Goal: Task Accomplishment & Management: Manage account settings

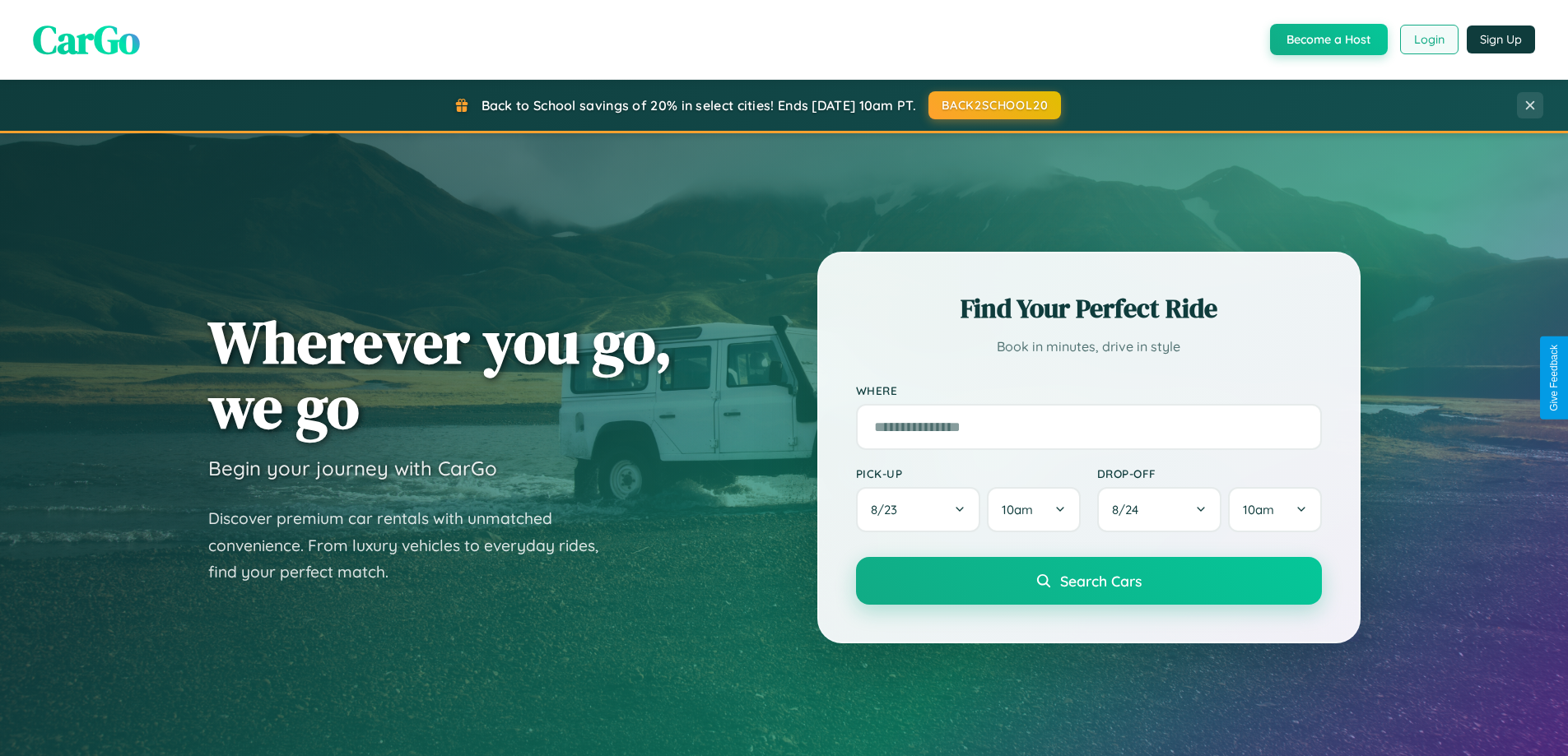
click at [1428, 40] on button "Login" at bounding box center [1429, 40] width 59 height 29
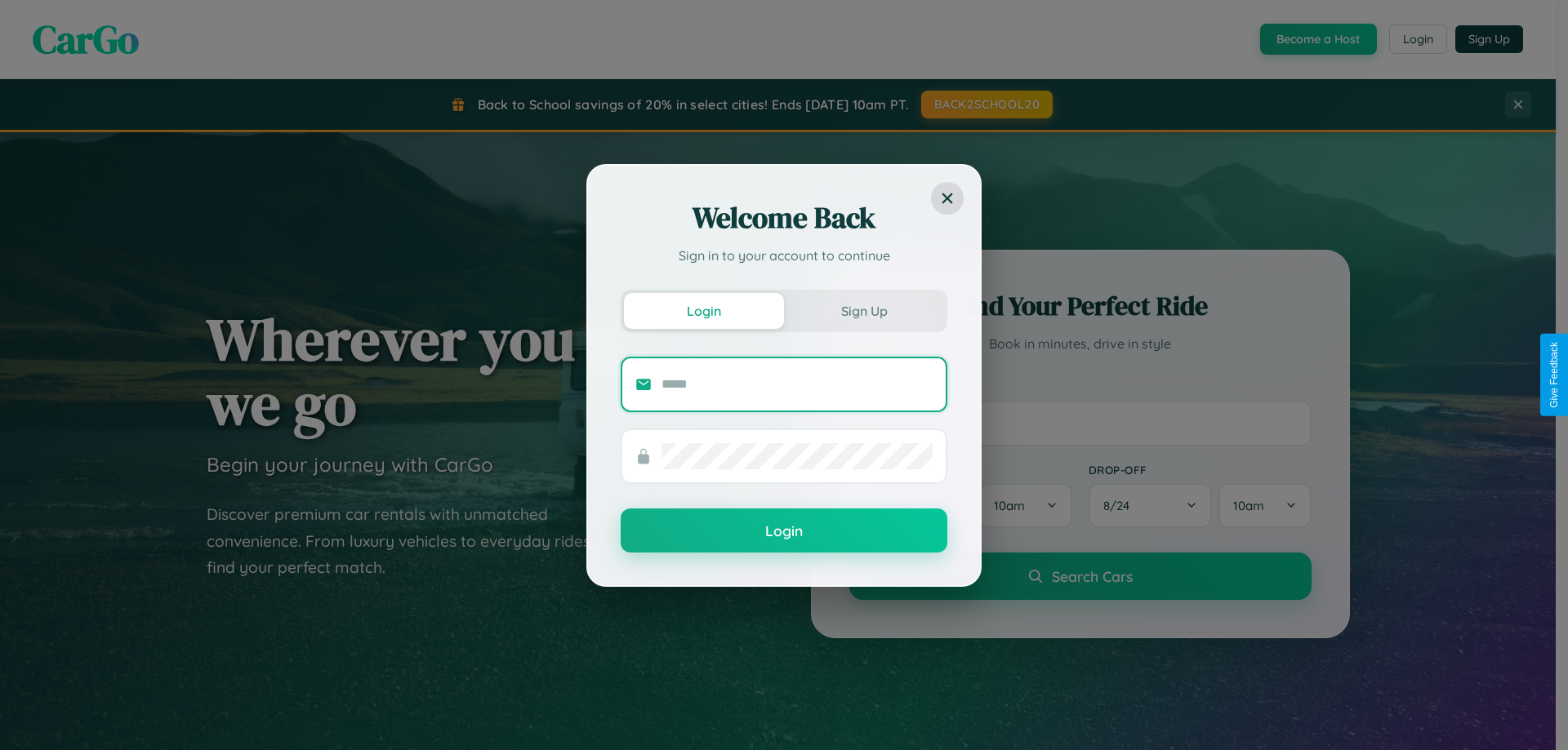
click at [797, 384] on input "text" at bounding box center [796, 384] width 271 height 27
type input "**********"
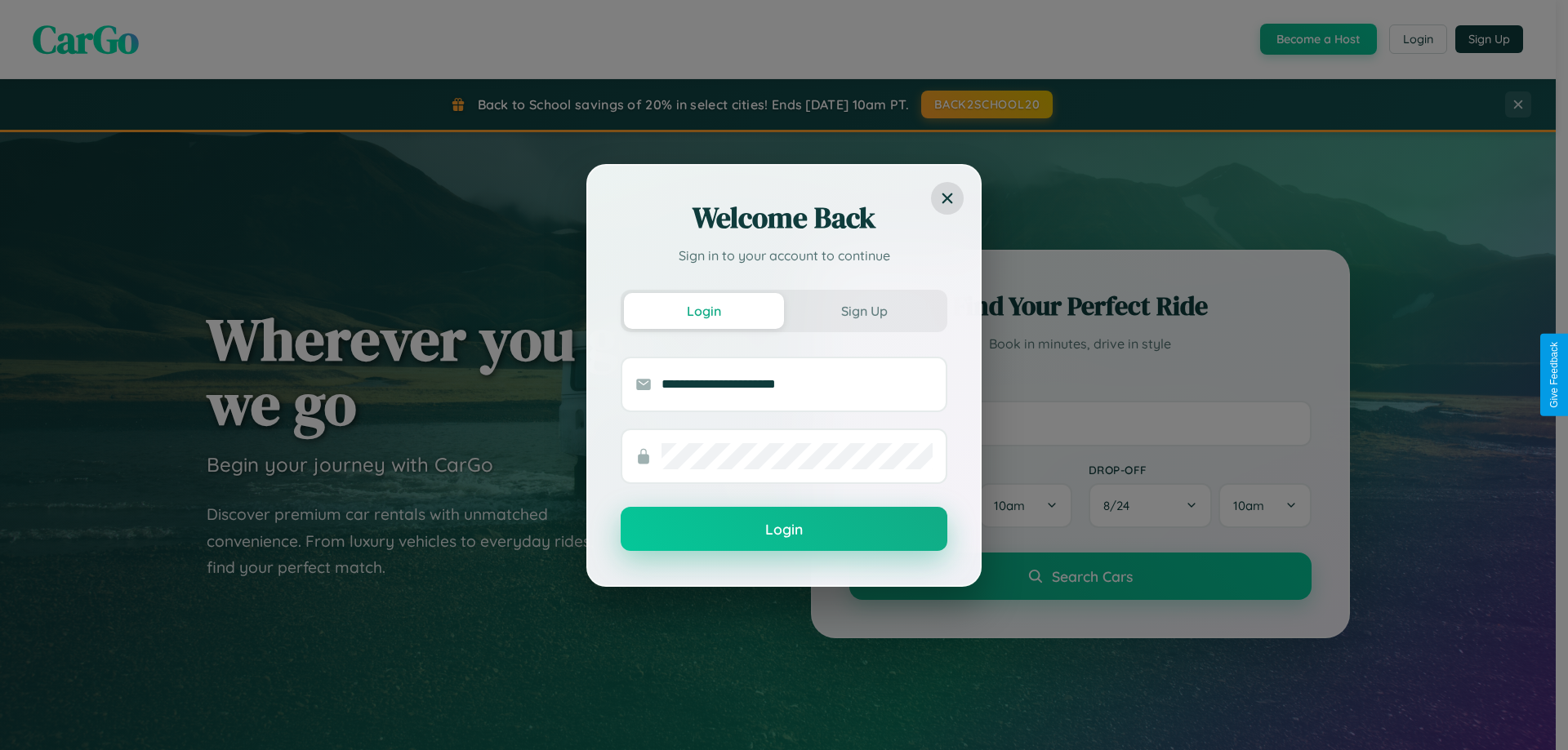
click at [784, 529] on button "Login" at bounding box center [784, 529] width 327 height 44
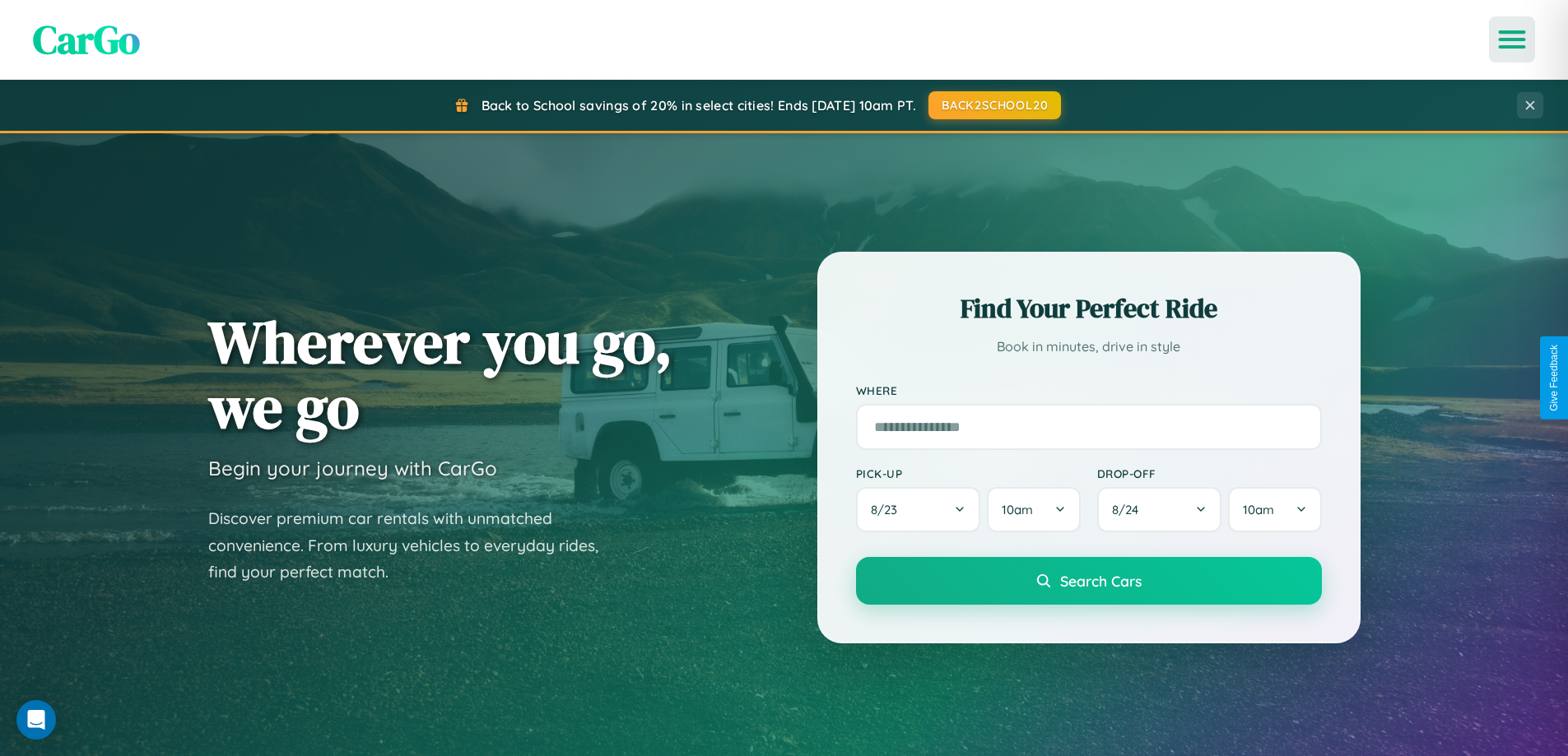
click at [1512, 40] on icon "Open menu" at bounding box center [1513, 39] width 24 height 15
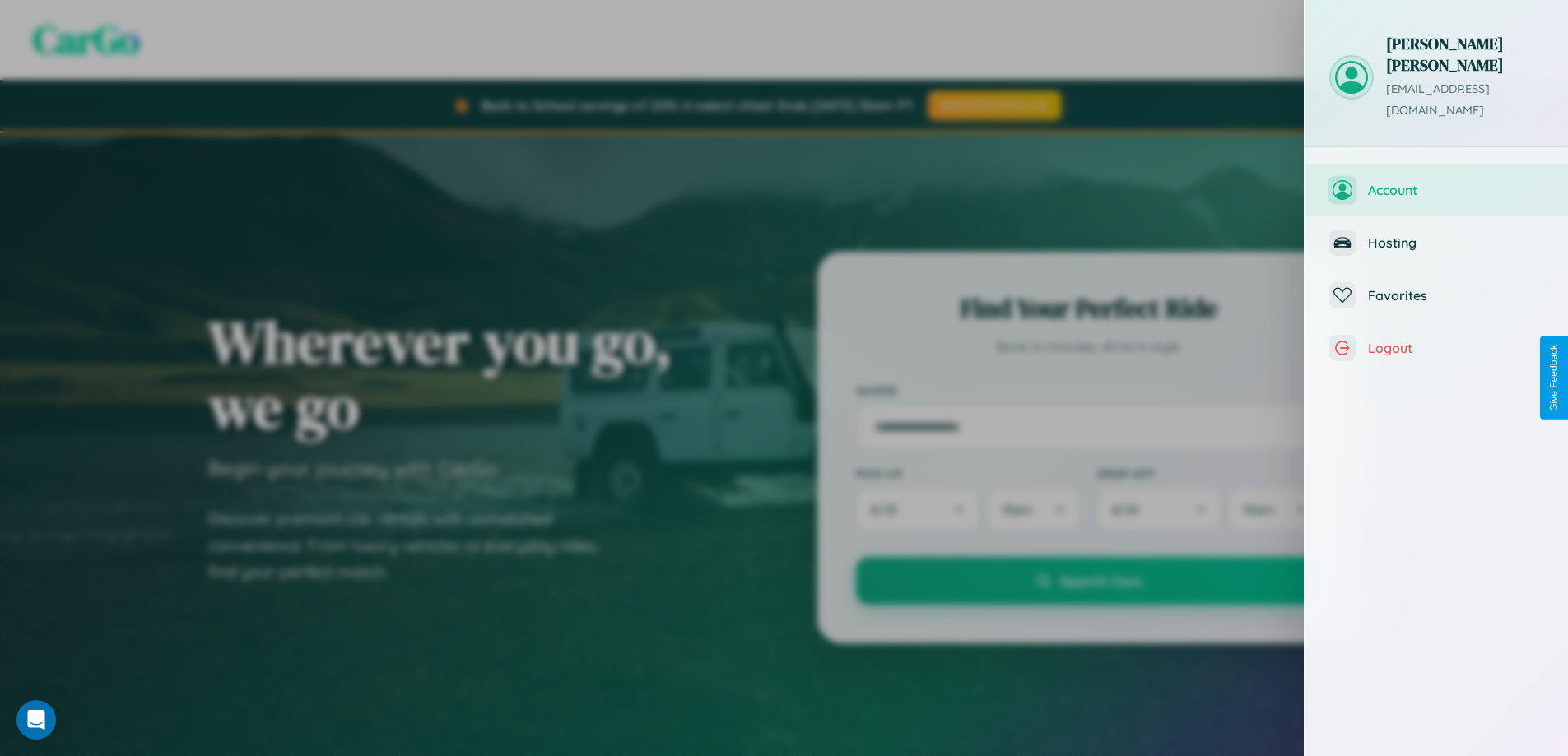
click at [1436, 182] on span "Account" at bounding box center [1455, 190] width 175 height 16
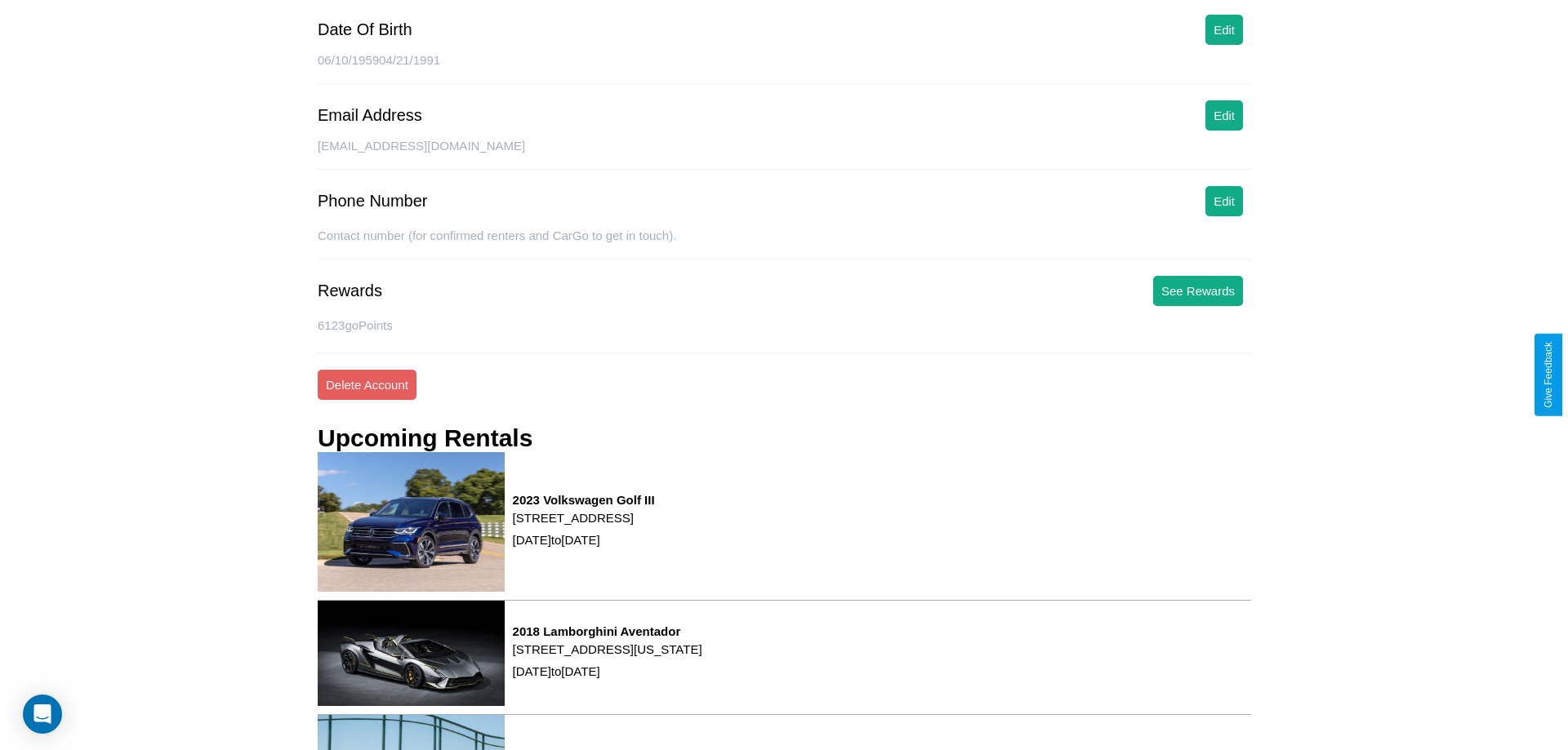
scroll to position [221, 0]
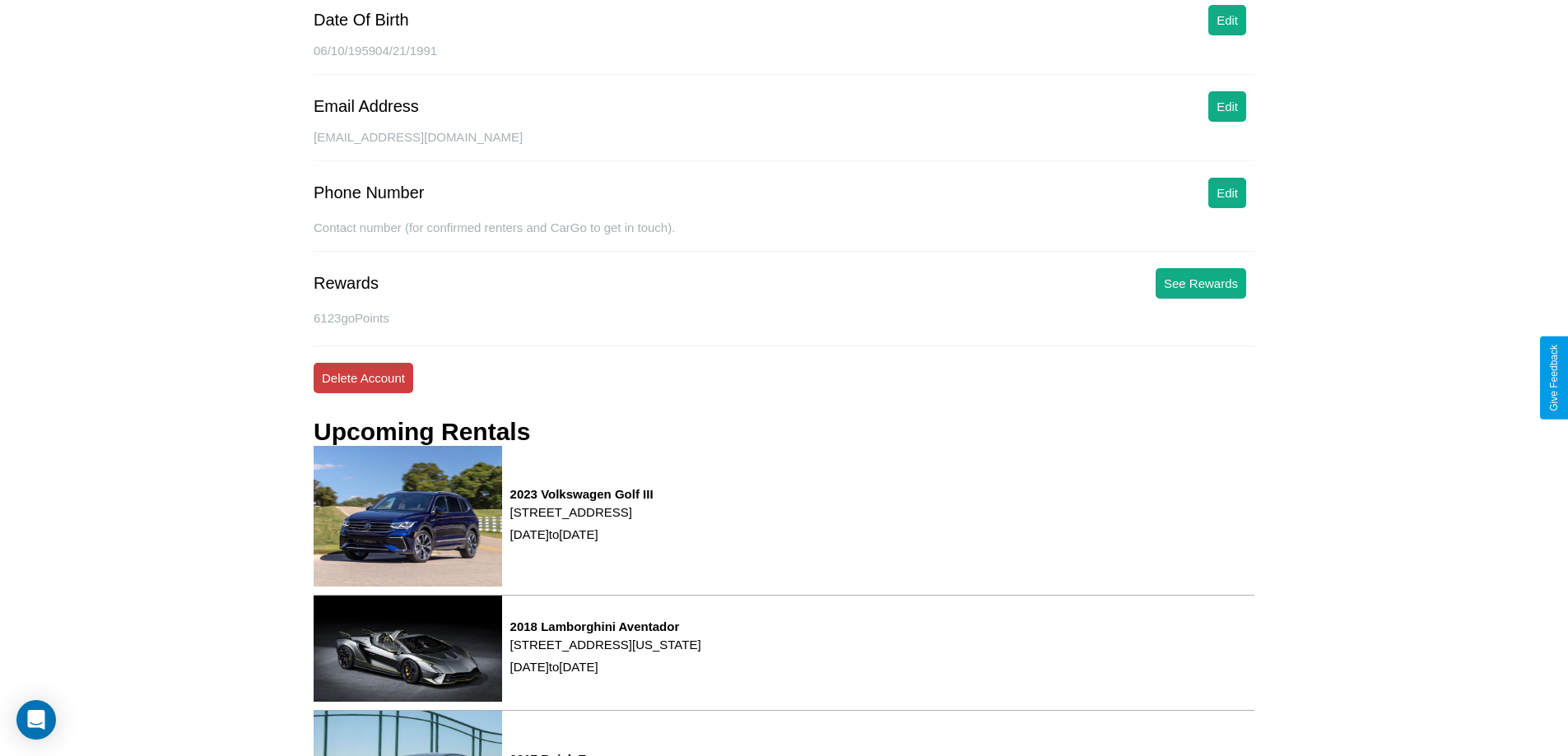
click at [363, 378] on button "Delete Account" at bounding box center [364, 378] width 100 height 30
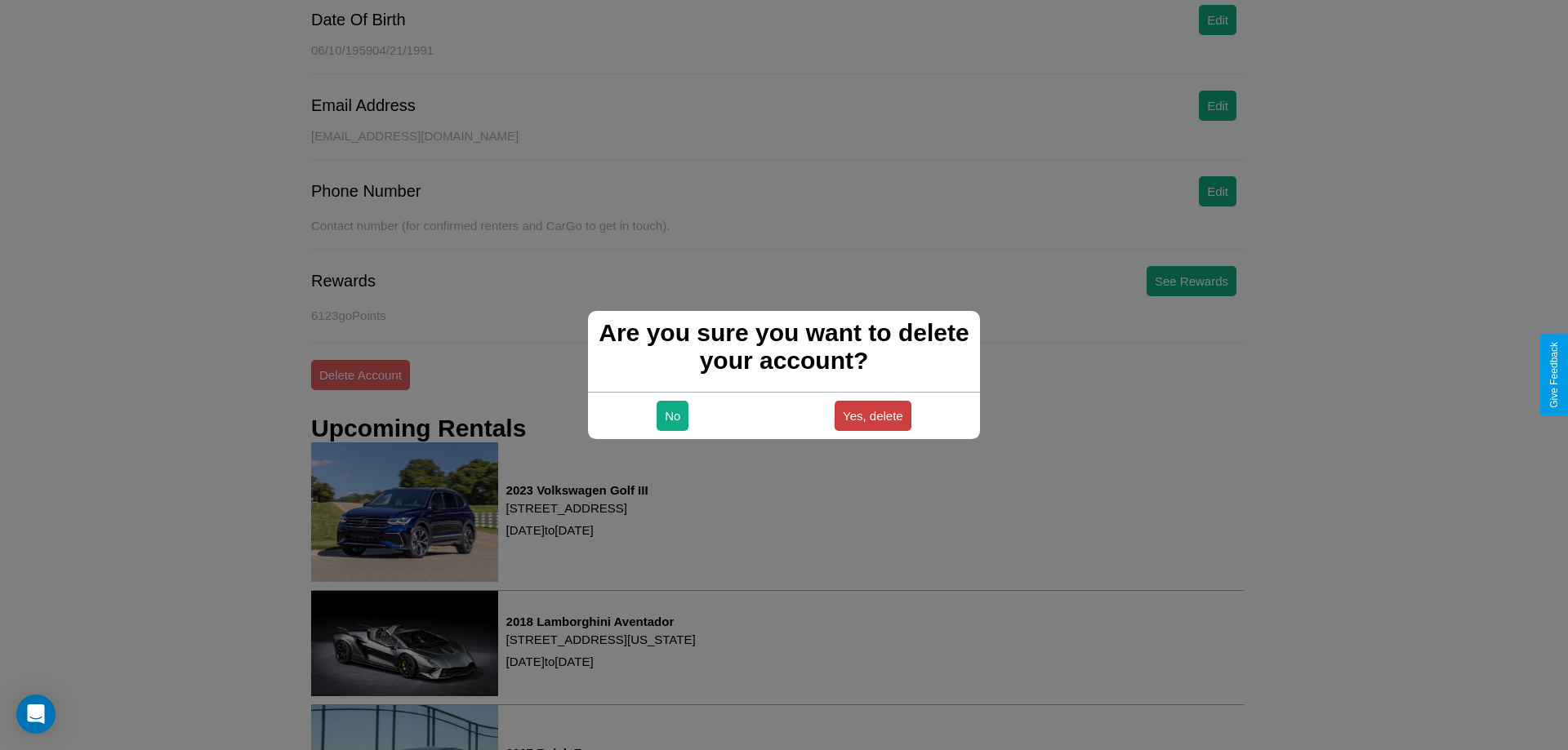
click at [873, 416] on button "Yes, delete" at bounding box center [873, 416] width 77 height 30
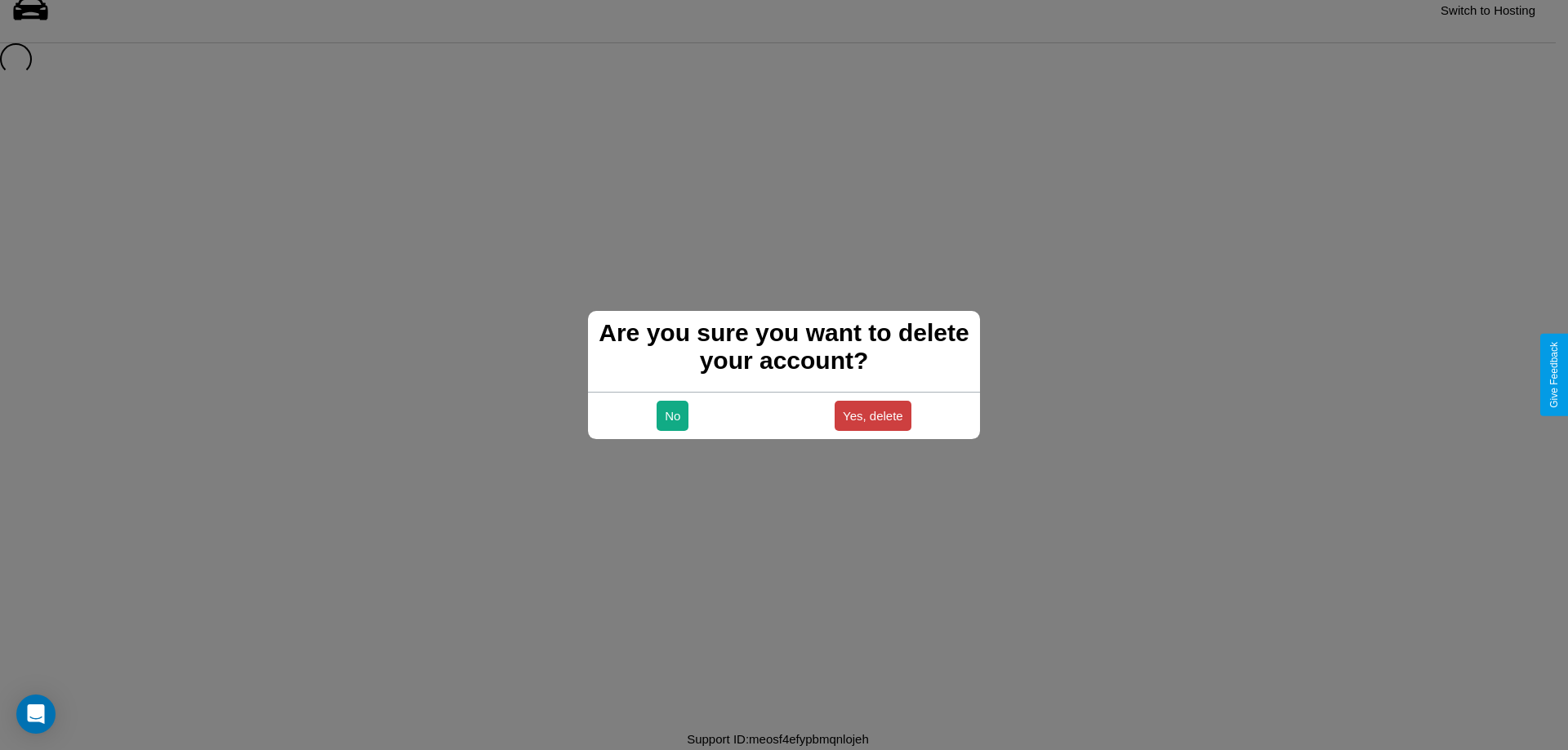
scroll to position [22, 0]
